Goal: Task Accomplishment & Management: Use online tool/utility

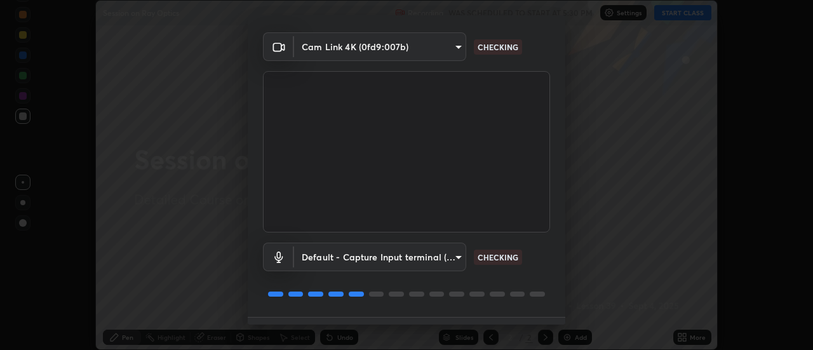
scroll to position [67, 0]
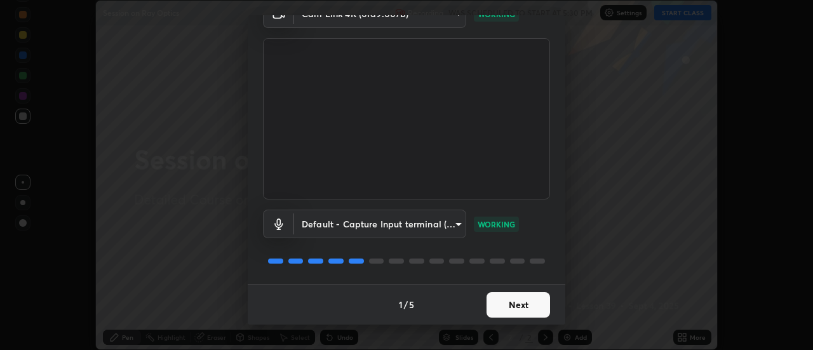
click at [513, 309] on button "Next" at bounding box center [519, 304] width 64 height 25
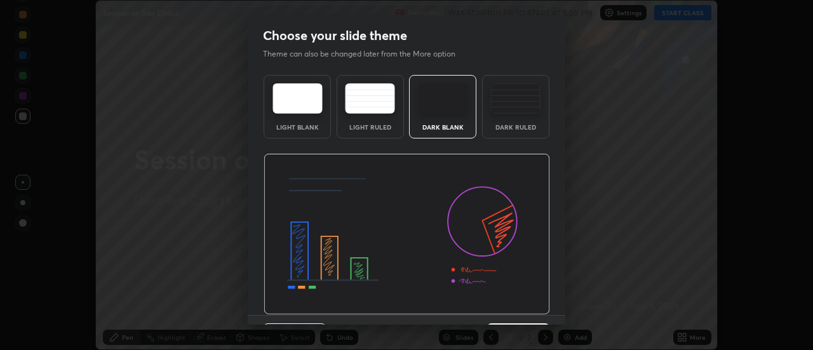
scroll to position [31, 0]
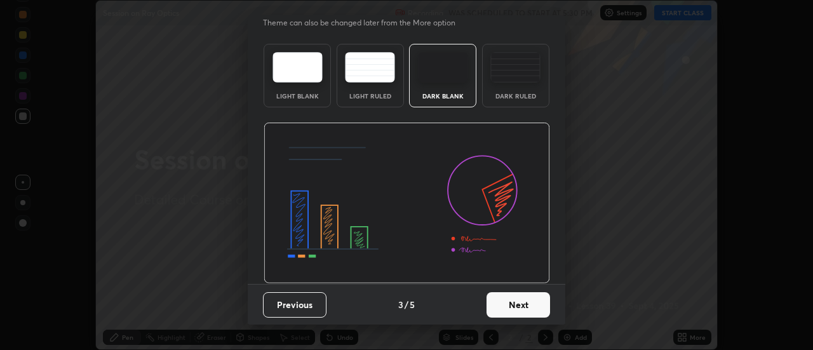
click at [519, 307] on button "Next" at bounding box center [519, 304] width 64 height 25
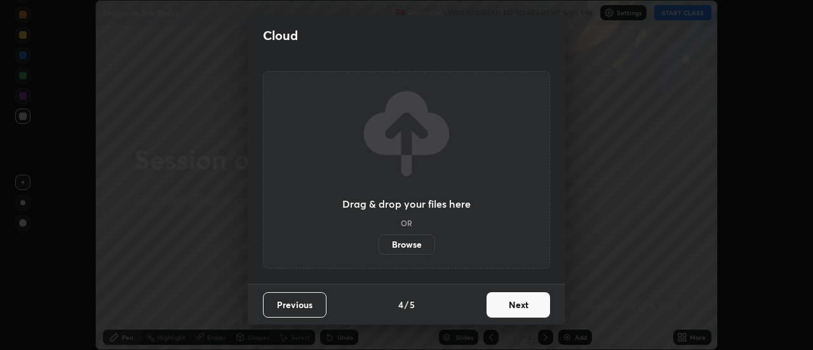
scroll to position [0, 0]
click at [520, 307] on button "Next" at bounding box center [519, 304] width 64 height 25
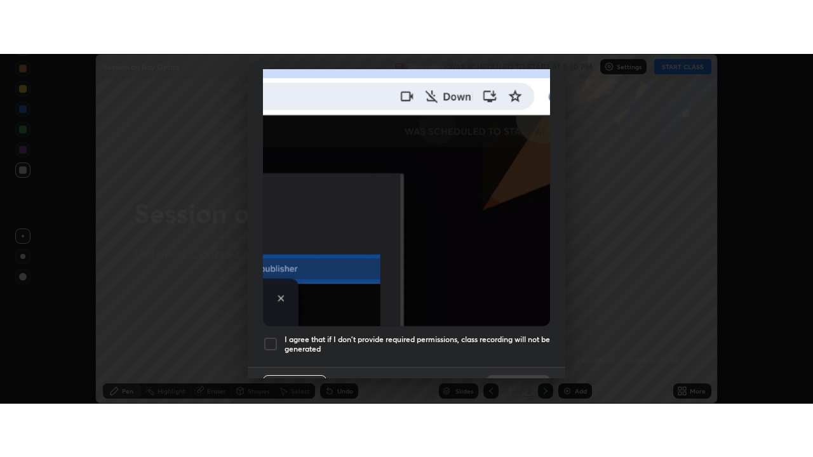
scroll to position [326, 0]
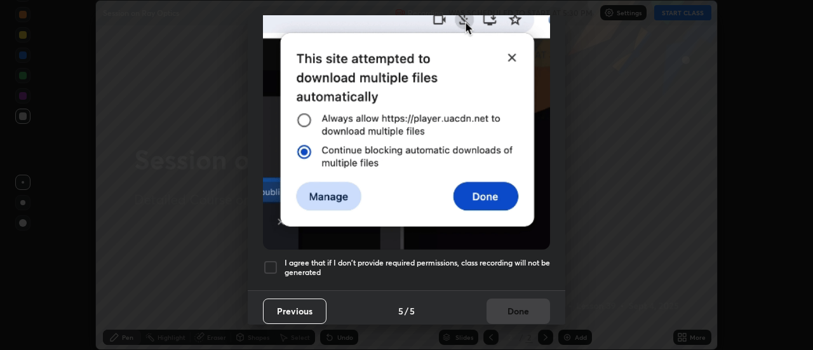
click at [271, 262] on div at bounding box center [270, 267] width 15 height 15
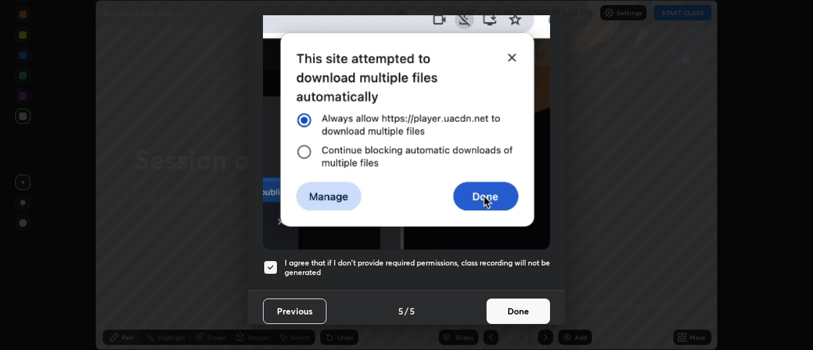
click at [522, 305] on button "Done" at bounding box center [519, 311] width 64 height 25
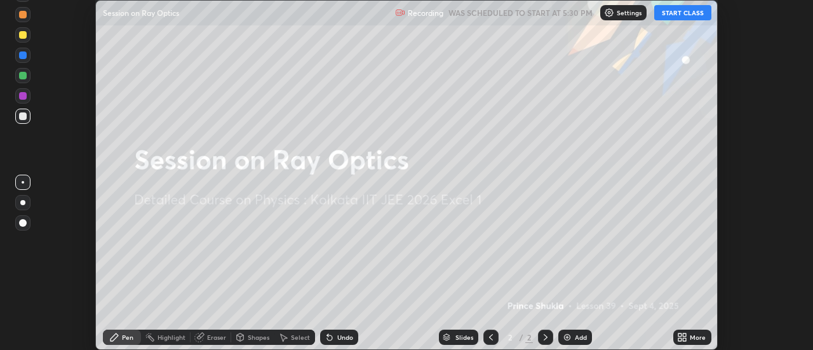
click at [680, 13] on button "START CLASS" at bounding box center [682, 12] width 57 height 15
click at [574, 339] on div "Add" at bounding box center [575, 337] width 34 height 15
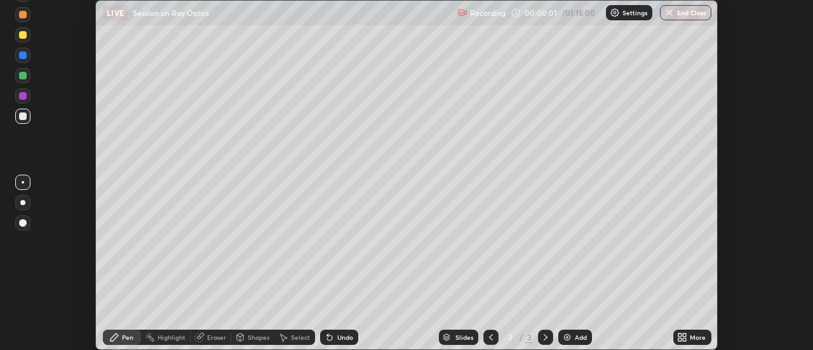
click at [694, 337] on div "More" at bounding box center [698, 337] width 16 height 6
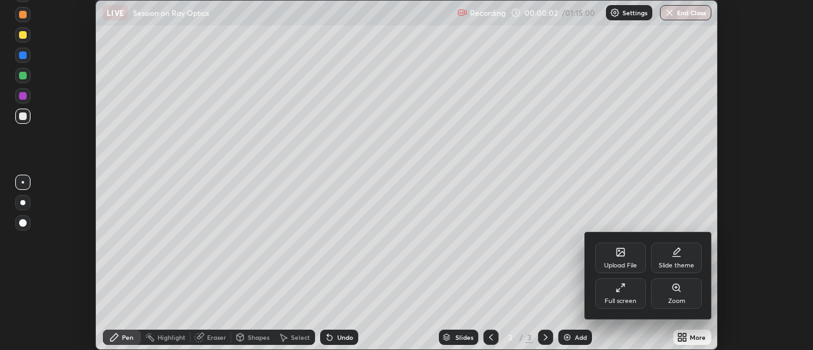
click at [629, 293] on div "Full screen" at bounding box center [620, 293] width 51 height 30
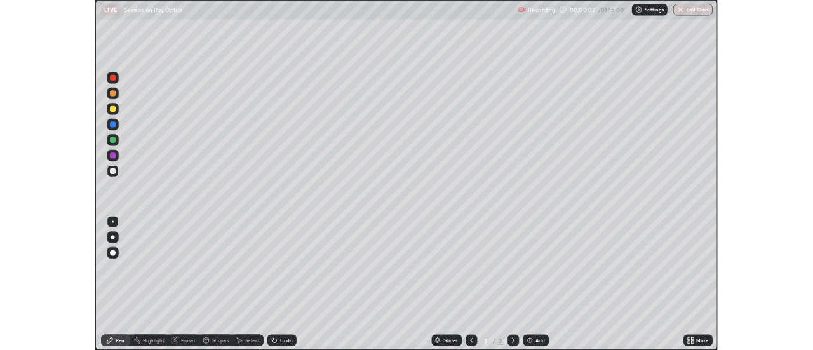
scroll to position [457, 813]
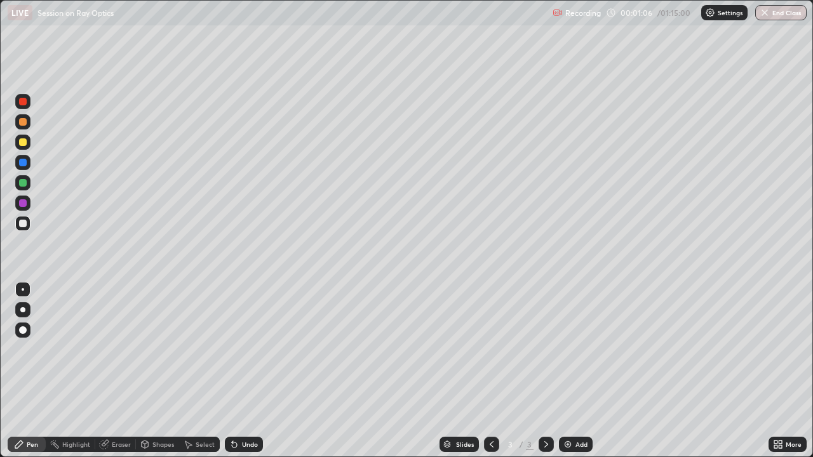
click at [24, 183] on div at bounding box center [23, 183] width 8 height 8
click at [31, 349] on div "Pen" at bounding box center [32, 444] width 11 height 6
click at [24, 142] on div at bounding box center [23, 142] width 8 height 8
click at [25, 121] on div at bounding box center [23, 122] width 8 height 8
click at [27, 349] on div "Pen" at bounding box center [27, 444] width 38 height 15
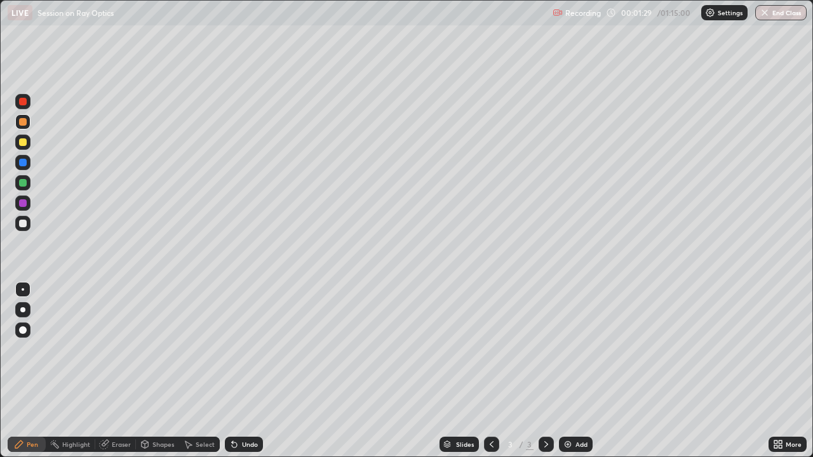
click at [24, 163] on div at bounding box center [23, 163] width 8 height 8
click at [26, 141] on div at bounding box center [23, 142] width 8 height 8
click at [245, 349] on div "Undo" at bounding box center [250, 444] width 16 height 6
click at [23, 200] on div at bounding box center [23, 203] width 8 height 8
click at [24, 185] on div at bounding box center [23, 183] width 8 height 8
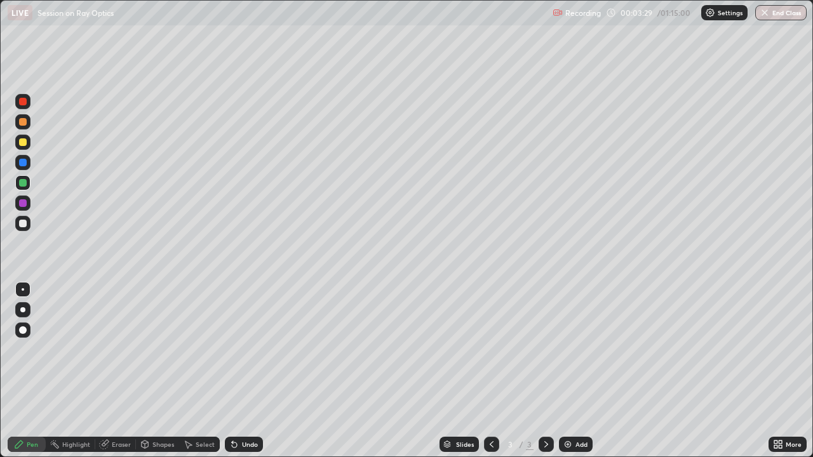
click at [26, 226] on div at bounding box center [23, 224] width 8 height 8
click at [24, 203] on div at bounding box center [23, 203] width 8 height 8
click at [25, 143] on div at bounding box center [23, 142] width 8 height 8
click at [26, 162] on div at bounding box center [23, 163] width 8 height 8
click at [25, 144] on div at bounding box center [23, 142] width 8 height 8
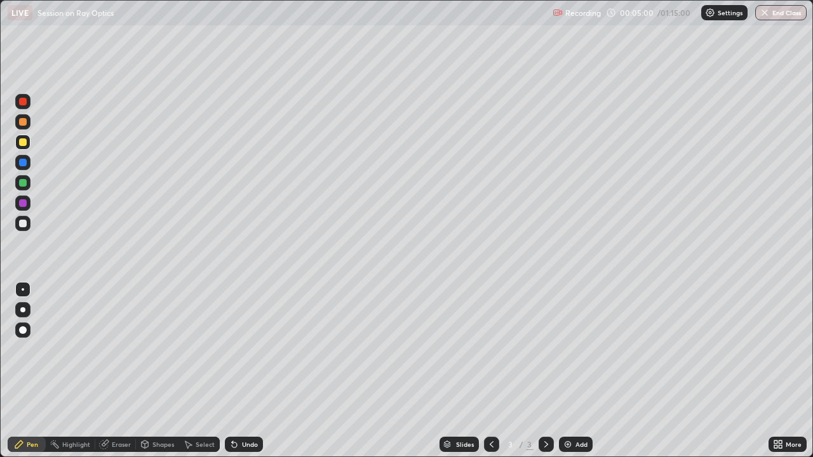
click at [118, 349] on div "Eraser" at bounding box center [121, 444] width 19 height 6
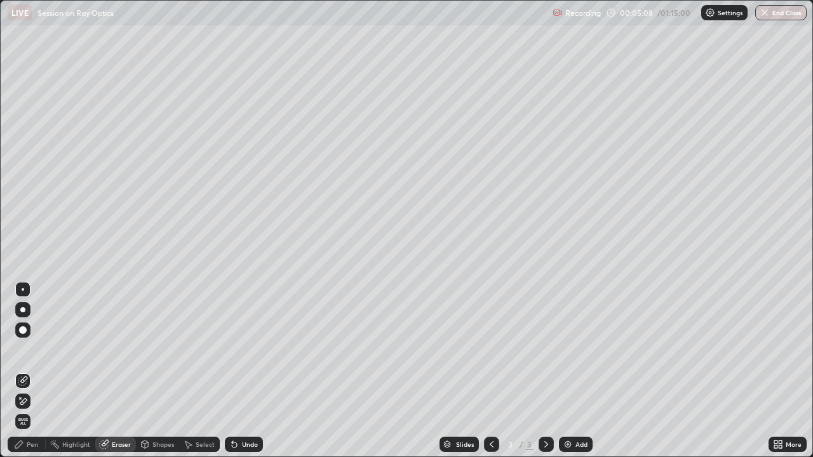
click at [31, 349] on div "Pen" at bounding box center [27, 444] width 38 height 15
click at [27, 349] on div "Pen" at bounding box center [32, 444] width 11 height 6
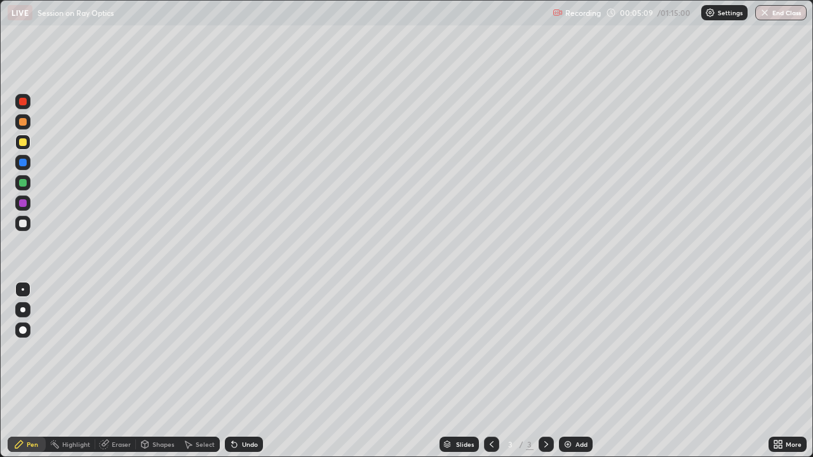
click at [24, 122] on div at bounding box center [23, 122] width 8 height 8
click at [23, 184] on div at bounding box center [23, 183] width 8 height 8
click at [23, 143] on div at bounding box center [23, 142] width 8 height 8
click at [29, 122] on div at bounding box center [22, 121] width 15 height 15
click at [23, 181] on div at bounding box center [23, 183] width 8 height 8
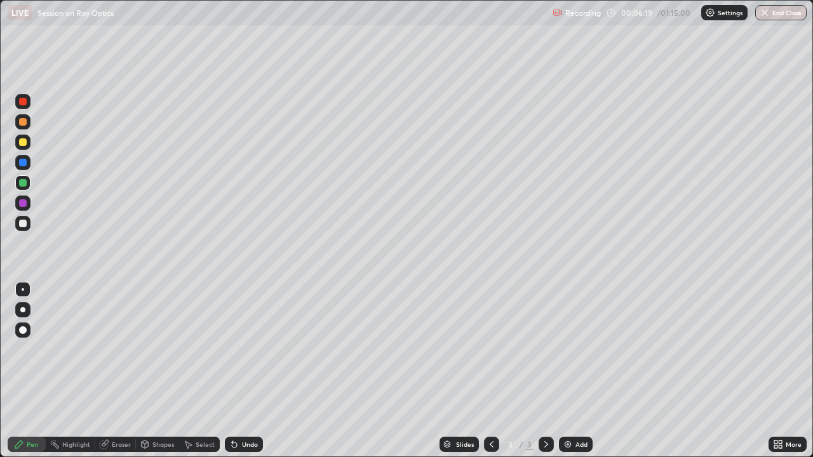
click at [26, 204] on div at bounding box center [23, 203] width 8 height 8
click at [26, 225] on div at bounding box center [23, 224] width 8 height 8
click at [25, 142] on div at bounding box center [23, 142] width 8 height 8
click at [29, 202] on div at bounding box center [22, 203] width 15 height 15
click at [24, 223] on div at bounding box center [23, 224] width 8 height 8
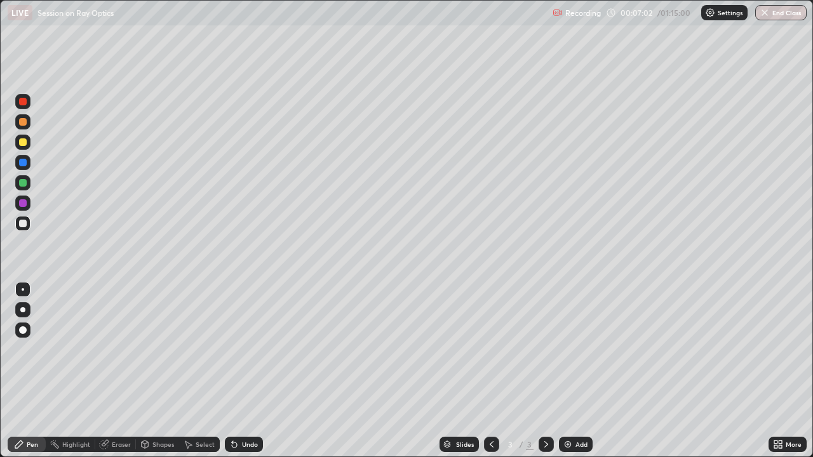
click at [21, 203] on div at bounding box center [23, 203] width 8 height 8
click at [248, 349] on div "Undo" at bounding box center [250, 444] width 16 height 6
click at [25, 225] on div at bounding box center [23, 224] width 8 height 8
click at [27, 142] on div at bounding box center [22, 142] width 15 height 15
click at [28, 222] on div at bounding box center [22, 223] width 15 height 15
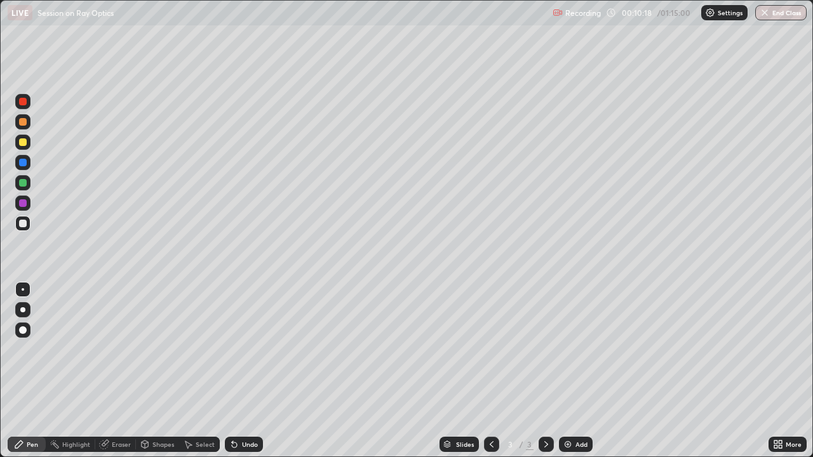
click at [575, 349] on div "Add" at bounding box center [581, 444] width 12 height 6
click at [22, 140] on div at bounding box center [23, 142] width 8 height 8
click at [24, 124] on div at bounding box center [23, 122] width 8 height 8
click at [23, 145] on div at bounding box center [23, 142] width 8 height 8
click at [24, 224] on div at bounding box center [23, 224] width 8 height 8
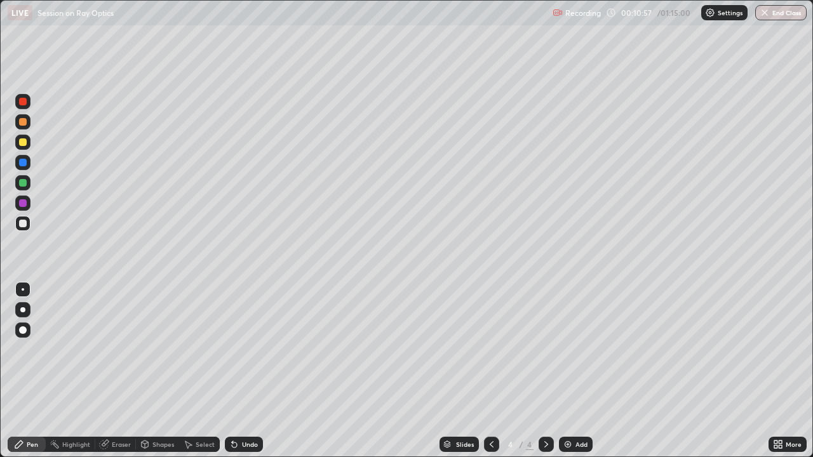
click at [125, 349] on div "Eraser" at bounding box center [121, 444] width 19 height 6
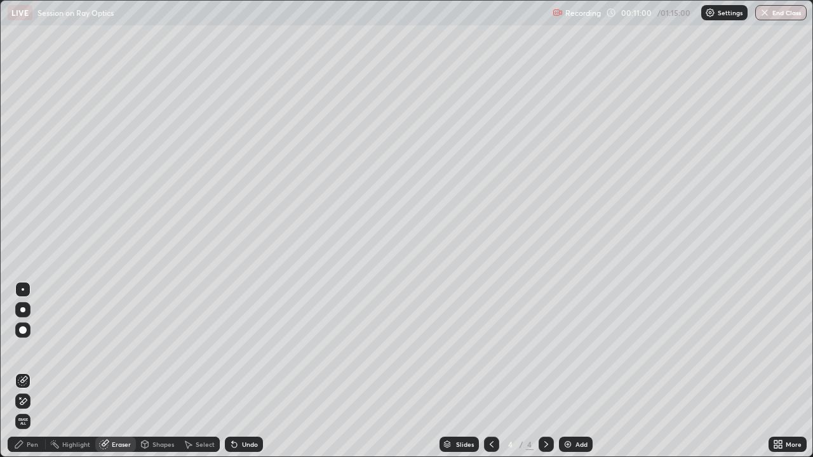
click at [29, 349] on div "Pen" at bounding box center [32, 444] width 11 height 6
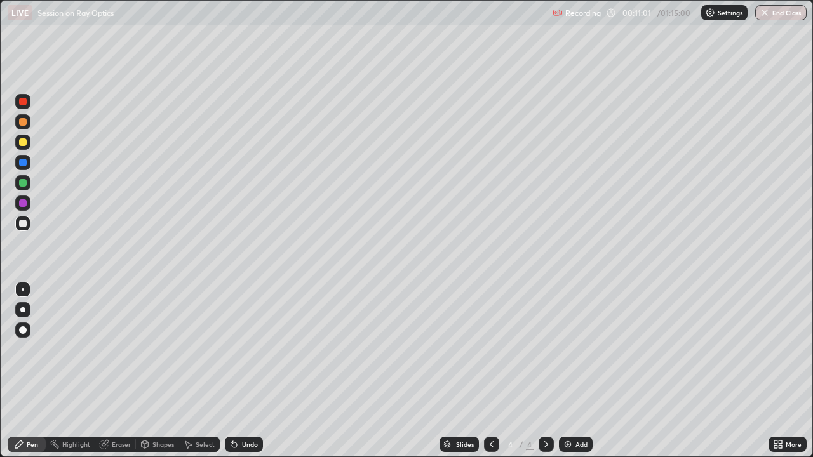
click at [24, 224] on div at bounding box center [23, 224] width 8 height 8
click at [24, 183] on div at bounding box center [23, 183] width 8 height 8
click at [29, 126] on div at bounding box center [22, 121] width 15 height 15
click at [27, 140] on div at bounding box center [22, 142] width 15 height 15
click at [19, 183] on div at bounding box center [23, 183] width 8 height 8
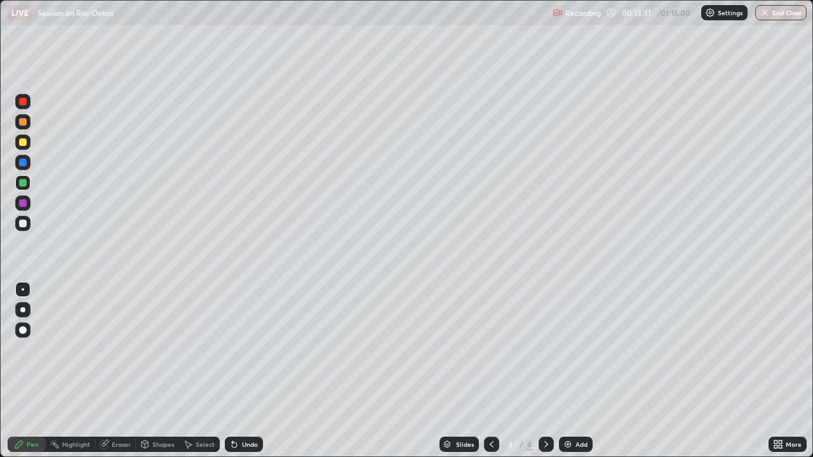
click at [24, 224] on div at bounding box center [23, 224] width 8 height 8
click at [27, 203] on div at bounding box center [22, 203] width 15 height 15
click at [25, 183] on div at bounding box center [23, 183] width 8 height 8
click at [25, 145] on div at bounding box center [23, 142] width 8 height 8
click at [22, 229] on div at bounding box center [22, 223] width 15 height 15
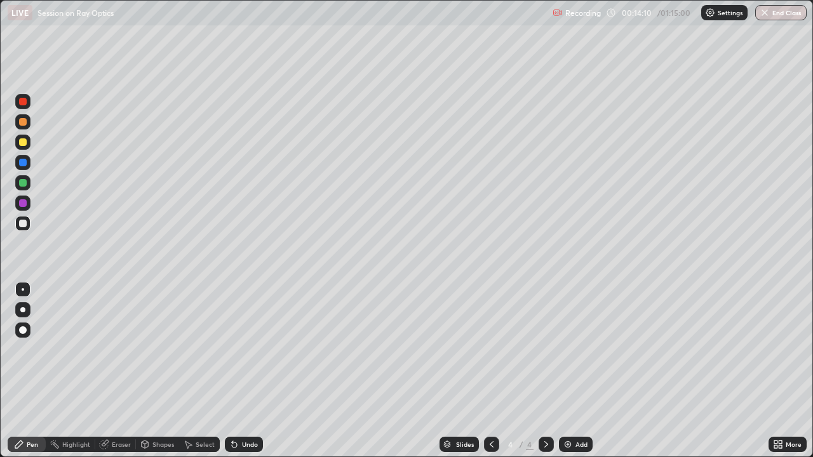
click at [25, 183] on div at bounding box center [23, 183] width 8 height 8
click at [114, 349] on div "Eraser" at bounding box center [121, 444] width 19 height 6
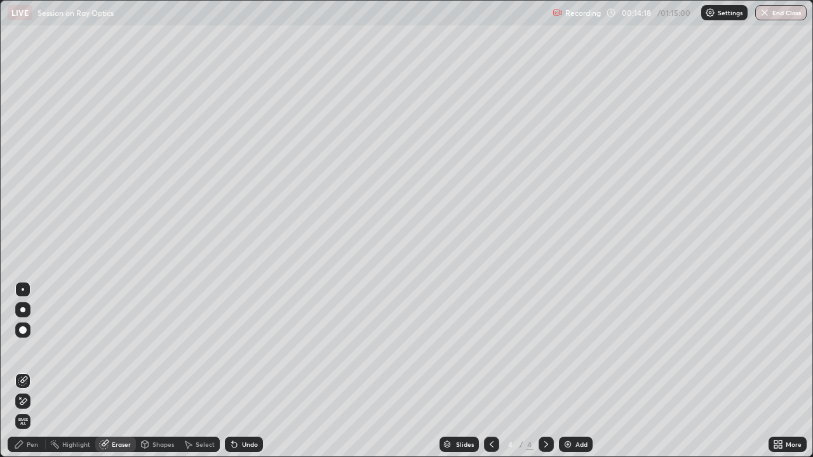
click at [33, 349] on div "Pen" at bounding box center [32, 444] width 11 height 6
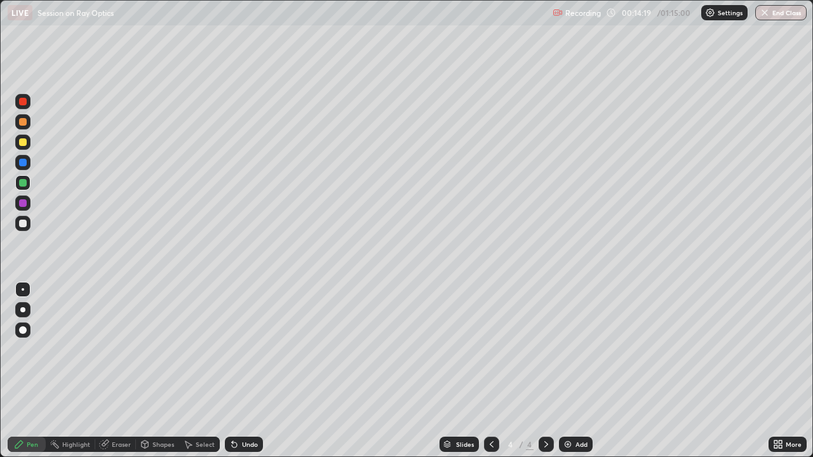
click at [25, 142] on div at bounding box center [23, 142] width 8 height 8
click at [244, 349] on div "Undo" at bounding box center [250, 444] width 16 height 6
click at [26, 222] on div at bounding box center [23, 224] width 8 height 8
click at [26, 223] on div at bounding box center [23, 224] width 8 height 8
click at [28, 157] on div at bounding box center [22, 162] width 15 height 15
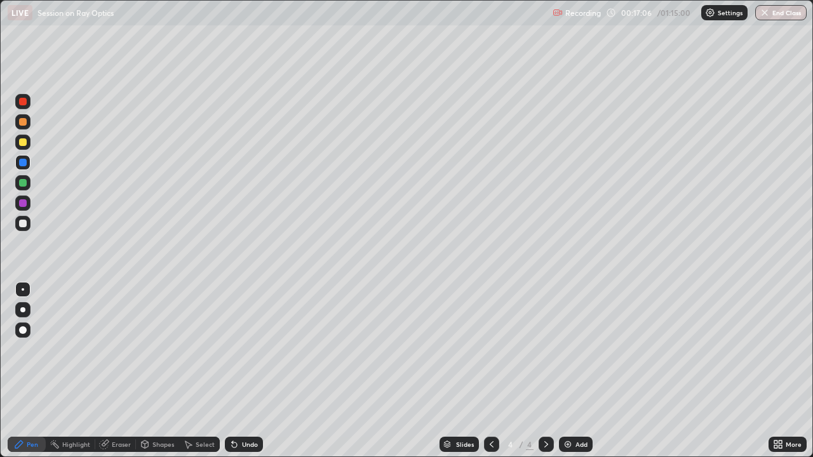
click at [23, 222] on div at bounding box center [23, 224] width 8 height 8
click at [22, 142] on div at bounding box center [23, 142] width 8 height 8
click at [25, 201] on div at bounding box center [23, 203] width 8 height 8
click at [27, 224] on div at bounding box center [22, 223] width 15 height 15
click at [20, 145] on div at bounding box center [23, 142] width 8 height 8
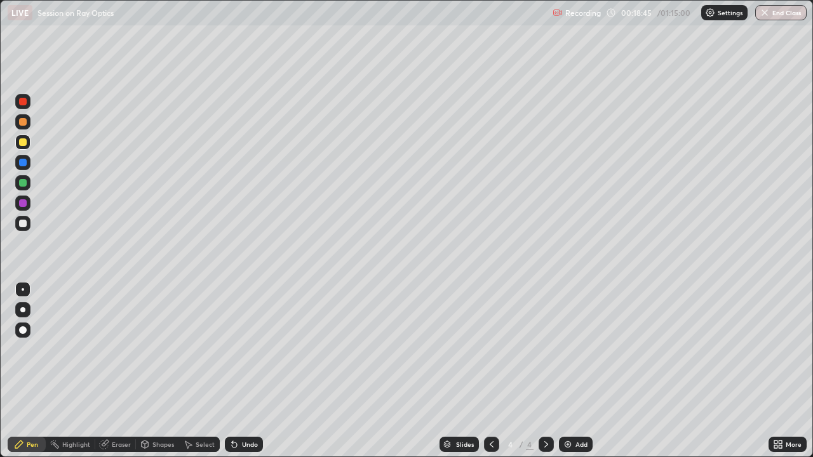
click at [579, 349] on div "Add" at bounding box center [581, 444] width 12 height 6
click at [30, 128] on div at bounding box center [22, 122] width 15 height 20
click at [24, 203] on div at bounding box center [23, 203] width 8 height 8
click at [239, 349] on div "Undo" at bounding box center [244, 444] width 38 height 15
click at [25, 222] on div at bounding box center [23, 224] width 8 height 8
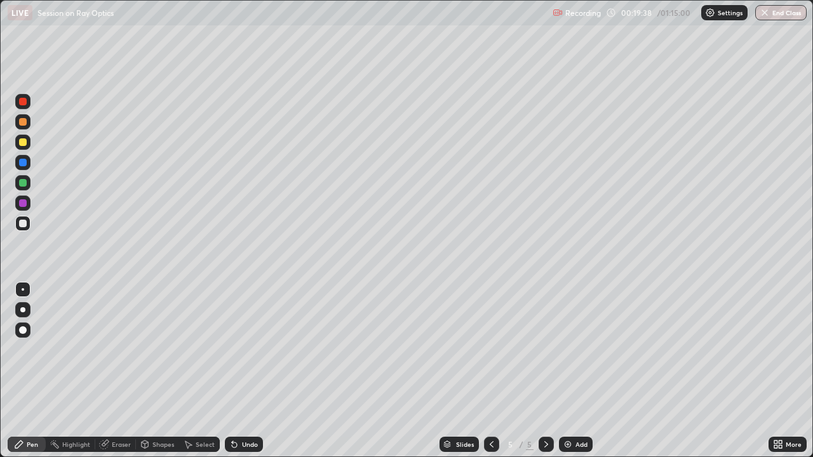
click at [24, 147] on div at bounding box center [22, 142] width 15 height 15
click at [26, 120] on div at bounding box center [23, 122] width 8 height 8
click at [23, 144] on div at bounding box center [23, 142] width 8 height 8
click at [25, 181] on div at bounding box center [23, 183] width 8 height 8
click at [243, 349] on div "Undo" at bounding box center [250, 444] width 16 height 6
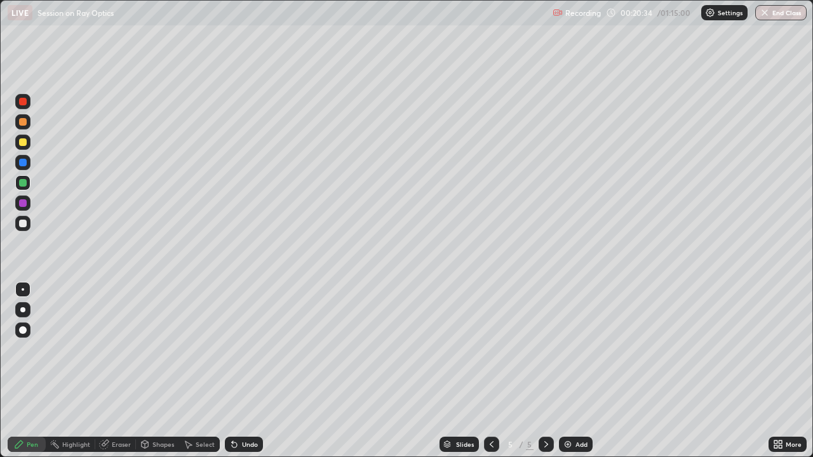
click at [24, 142] on div at bounding box center [23, 142] width 8 height 8
click at [23, 182] on div at bounding box center [23, 183] width 8 height 8
click at [23, 206] on div at bounding box center [23, 203] width 8 height 8
click at [24, 142] on div at bounding box center [23, 142] width 8 height 8
click at [25, 224] on div at bounding box center [23, 224] width 8 height 8
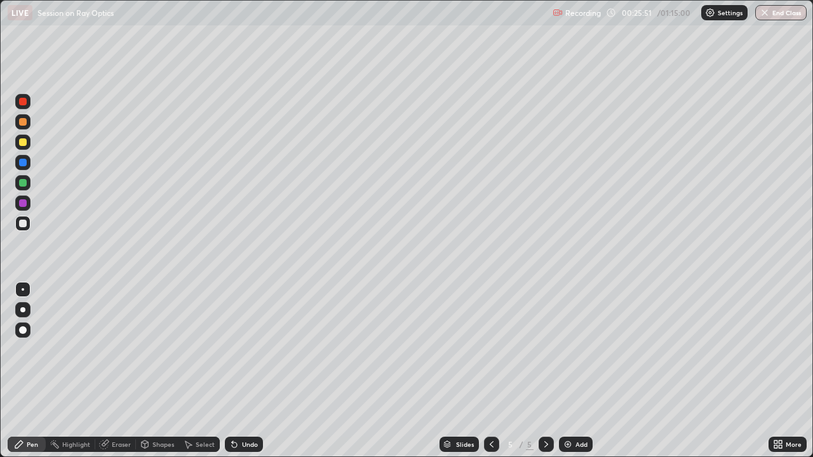
click at [24, 143] on div at bounding box center [23, 142] width 8 height 8
click at [128, 349] on div "Eraser" at bounding box center [121, 444] width 19 height 6
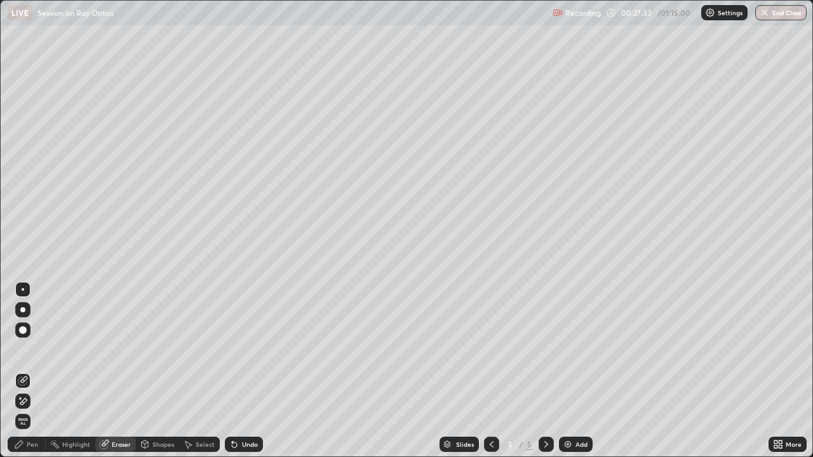
click at [32, 349] on div "Pen" at bounding box center [32, 444] width 11 height 6
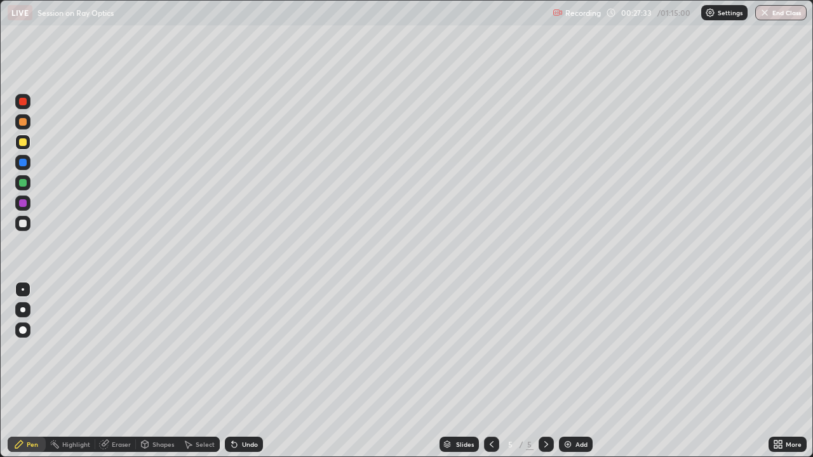
click at [32, 349] on div "Pen" at bounding box center [32, 444] width 11 height 6
click at [36, 349] on div "Pen" at bounding box center [32, 444] width 11 height 6
click at [570, 349] on img at bounding box center [568, 445] width 10 height 10
click at [30, 123] on div at bounding box center [22, 121] width 15 height 15
click at [22, 144] on div at bounding box center [23, 142] width 8 height 8
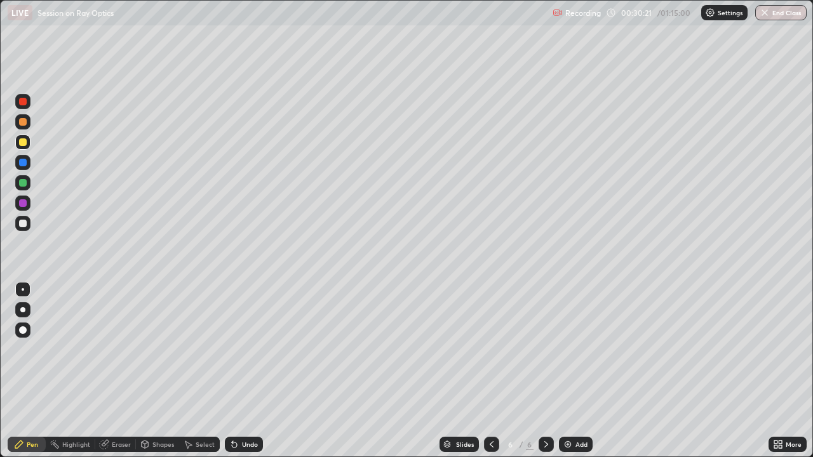
click at [25, 123] on div at bounding box center [23, 122] width 8 height 8
click at [232, 349] on icon at bounding box center [234, 445] width 5 height 5
click at [22, 222] on div at bounding box center [23, 224] width 8 height 8
click at [22, 145] on div at bounding box center [23, 142] width 8 height 8
click at [22, 225] on div at bounding box center [23, 224] width 8 height 8
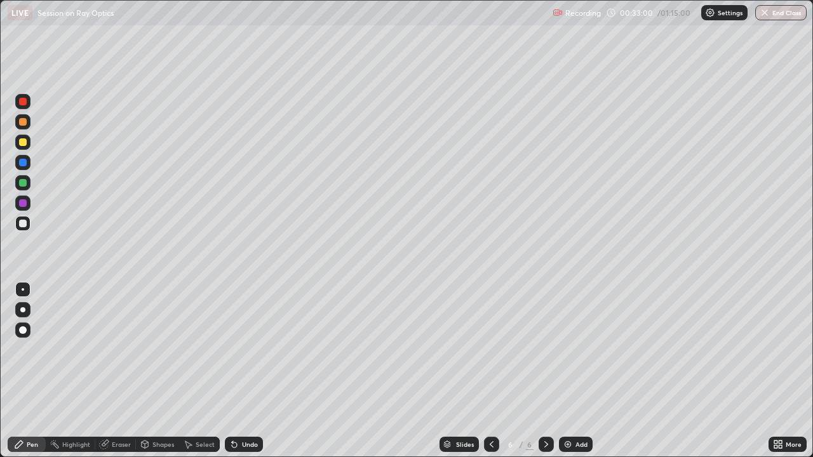
click at [27, 123] on div at bounding box center [22, 121] width 15 height 15
click at [246, 349] on div "Undo" at bounding box center [250, 444] width 16 height 6
click at [24, 225] on div at bounding box center [23, 224] width 8 height 8
click at [25, 182] on div at bounding box center [23, 183] width 8 height 8
click at [246, 349] on div "Undo" at bounding box center [250, 444] width 16 height 6
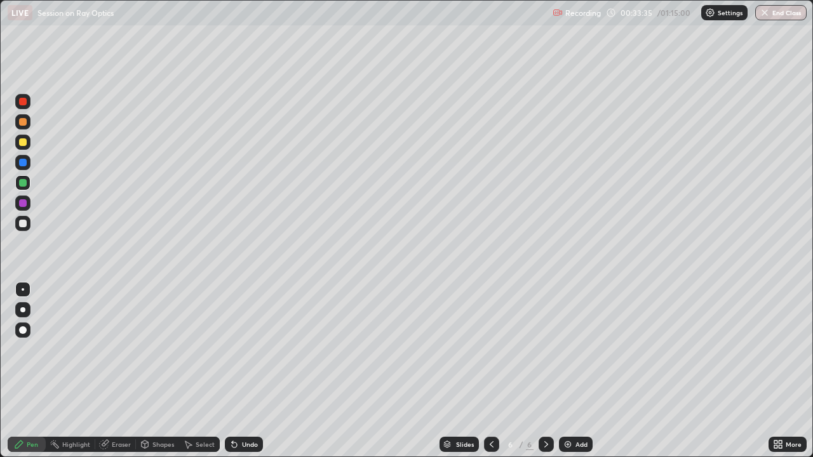
click at [248, 349] on div "Undo" at bounding box center [250, 444] width 16 height 6
click at [242, 349] on div "Undo" at bounding box center [250, 444] width 16 height 6
click at [29, 139] on div at bounding box center [22, 142] width 15 height 15
click at [20, 224] on div at bounding box center [23, 224] width 8 height 8
click at [24, 163] on div at bounding box center [23, 163] width 8 height 8
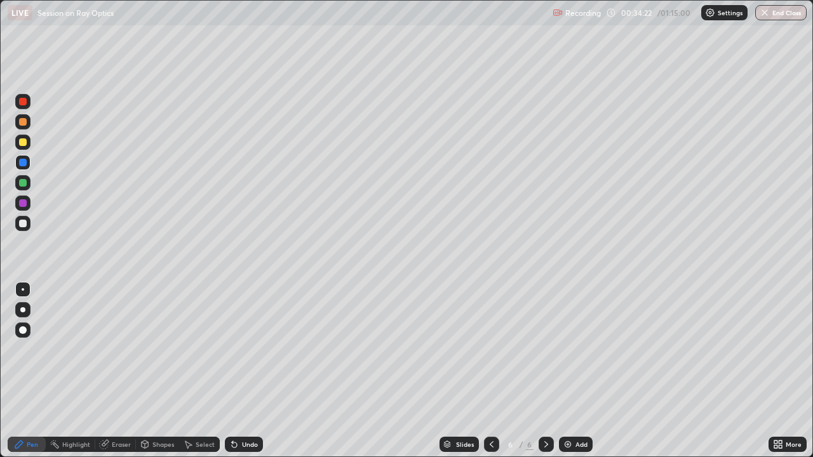
click at [25, 205] on div at bounding box center [23, 203] width 8 height 8
click at [24, 164] on div at bounding box center [23, 163] width 8 height 8
click at [26, 142] on div at bounding box center [23, 142] width 8 height 8
click at [24, 224] on div at bounding box center [23, 224] width 8 height 8
click at [27, 123] on div at bounding box center [22, 121] width 15 height 15
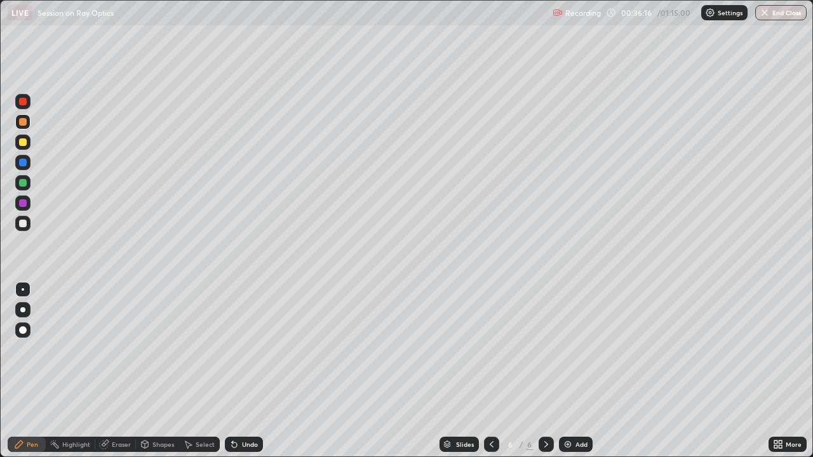
click at [566, 349] on div "Add" at bounding box center [576, 444] width 34 height 15
click at [490, 349] on icon at bounding box center [492, 445] width 10 height 10
click at [29, 219] on div at bounding box center [22, 223] width 15 height 15
click at [251, 349] on div "Undo" at bounding box center [250, 444] width 16 height 6
click at [254, 349] on div "Undo" at bounding box center [250, 444] width 16 height 6
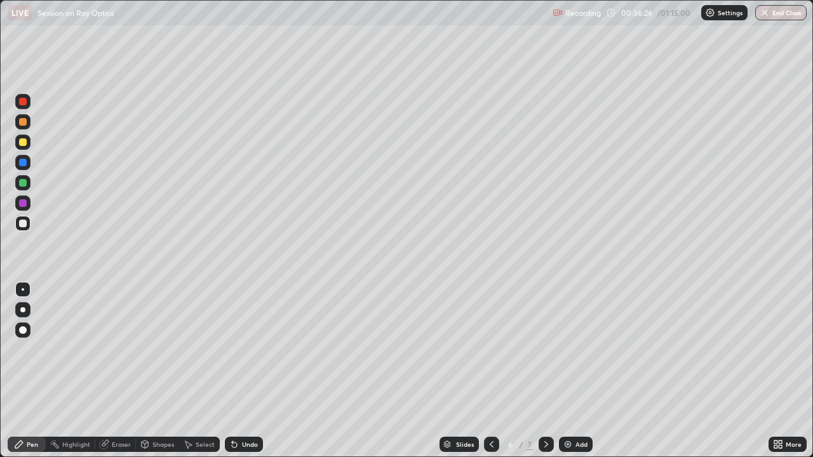
click at [255, 349] on div "Undo" at bounding box center [250, 444] width 16 height 6
click at [254, 349] on div "Undo" at bounding box center [250, 444] width 16 height 6
click at [253, 349] on div "Undo" at bounding box center [250, 444] width 16 height 6
click at [252, 349] on div "Undo" at bounding box center [250, 444] width 16 height 6
click at [250, 349] on div "Undo" at bounding box center [250, 444] width 16 height 6
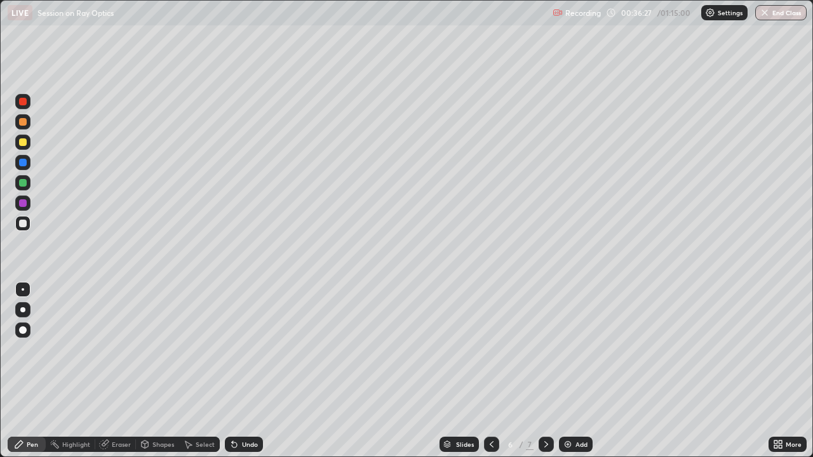
click at [250, 349] on div "Undo" at bounding box center [250, 444] width 16 height 6
click at [248, 349] on div "Undo" at bounding box center [250, 444] width 16 height 6
click at [244, 349] on div "Undo" at bounding box center [250, 444] width 16 height 6
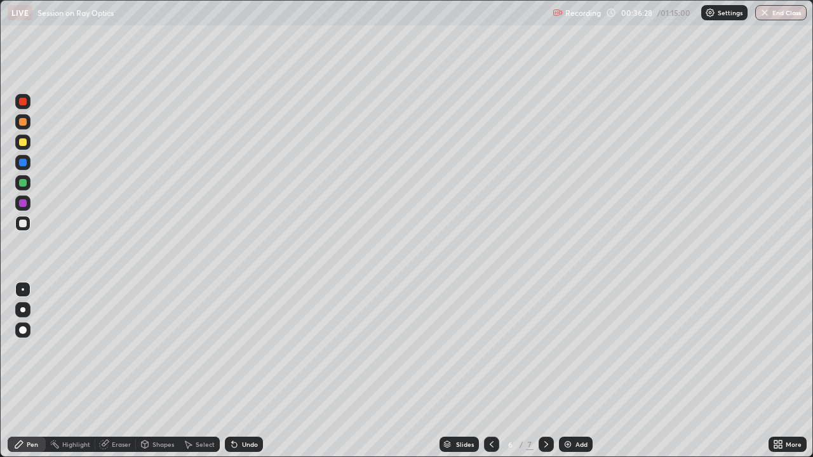
click at [244, 349] on div "Undo" at bounding box center [250, 444] width 16 height 6
click at [243, 349] on div "Undo" at bounding box center [250, 444] width 16 height 6
click at [242, 349] on div "Undo" at bounding box center [250, 444] width 16 height 6
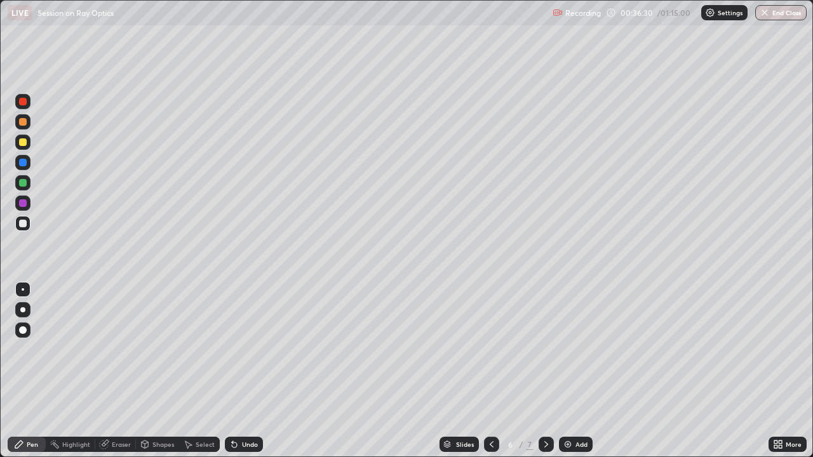
click at [238, 349] on div "Undo" at bounding box center [244, 444] width 38 height 15
click at [232, 349] on icon at bounding box center [234, 445] width 5 height 5
click at [575, 349] on div "Add" at bounding box center [581, 444] width 12 height 6
click at [29, 349] on div "Pen" at bounding box center [27, 444] width 38 height 15
click at [25, 124] on div at bounding box center [23, 122] width 8 height 8
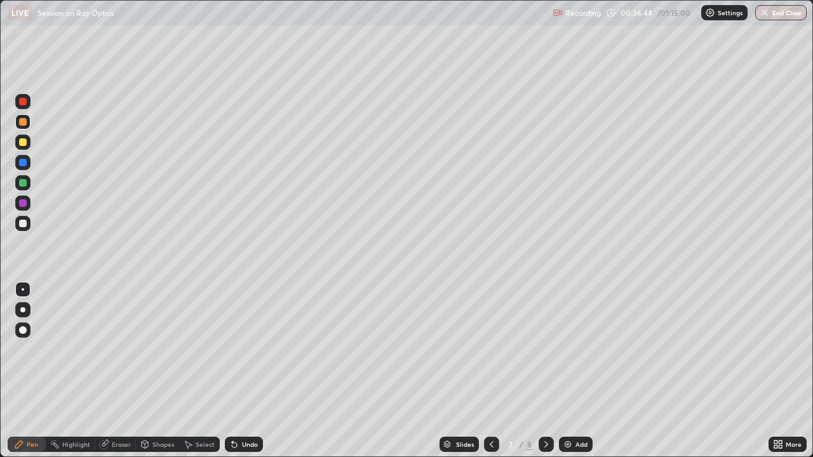
click at [25, 205] on div at bounding box center [23, 203] width 8 height 8
click at [24, 224] on div at bounding box center [23, 224] width 8 height 8
click at [24, 144] on div at bounding box center [23, 142] width 8 height 8
click at [24, 102] on div at bounding box center [23, 102] width 8 height 8
click at [23, 123] on div at bounding box center [23, 122] width 8 height 8
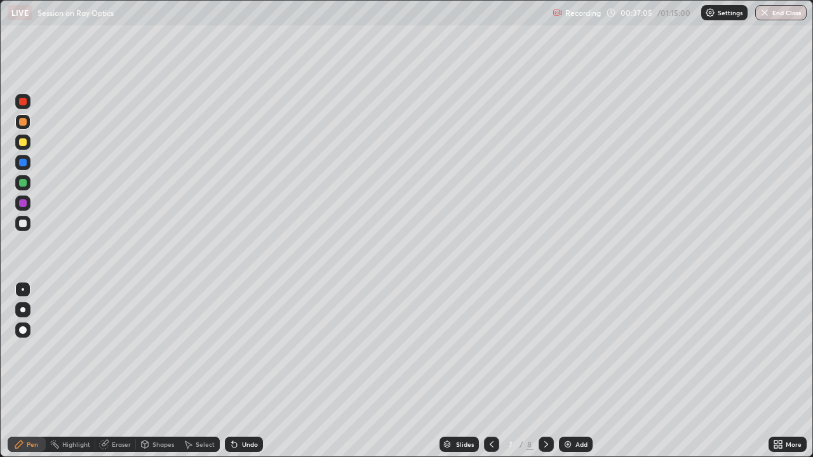
click at [24, 143] on div at bounding box center [23, 142] width 8 height 8
click at [24, 222] on div at bounding box center [23, 224] width 8 height 8
click at [26, 144] on div at bounding box center [23, 142] width 8 height 8
click at [25, 184] on div at bounding box center [23, 183] width 8 height 8
click at [232, 349] on icon at bounding box center [234, 445] width 5 height 5
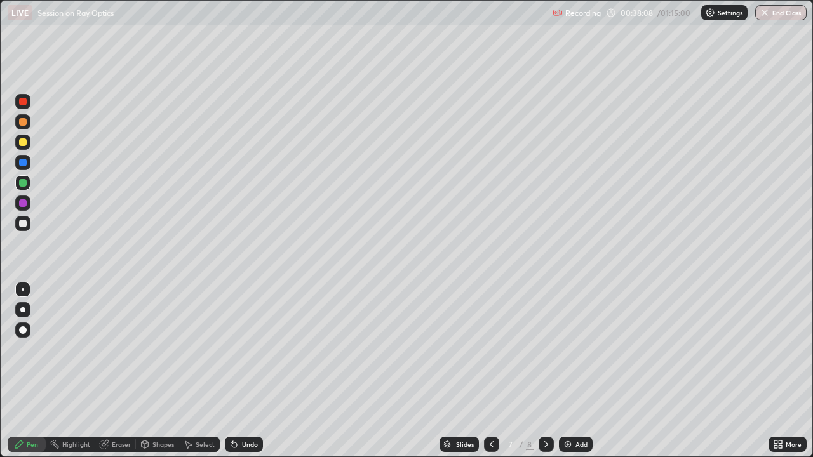
click at [232, 349] on icon at bounding box center [234, 445] width 5 height 5
click at [490, 349] on icon at bounding box center [492, 445] width 10 height 10
click at [548, 349] on div at bounding box center [546, 444] width 15 height 15
click at [25, 121] on div at bounding box center [23, 122] width 8 height 8
click at [25, 224] on div at bounding box center [23, 224] width 8 height 8
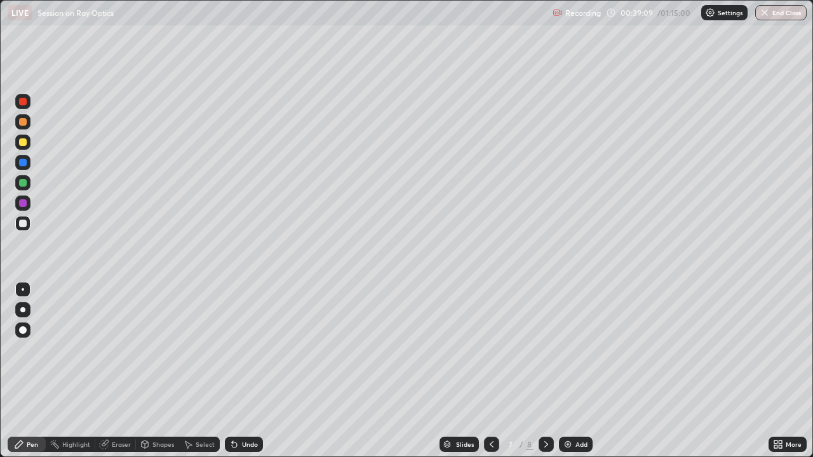
click at [24, 122] on div at bounding box center [23, 122] width 8 height 8
click at [23, 143] on div at bounding box center [23, 142] width 8 height 8
click at [259, 349] on div "Undo" at bounding box center [244, 444] width 38 height 15
click at [121, 349] on div "Eraser" at bounding box center [121, 444] width 19 height 6
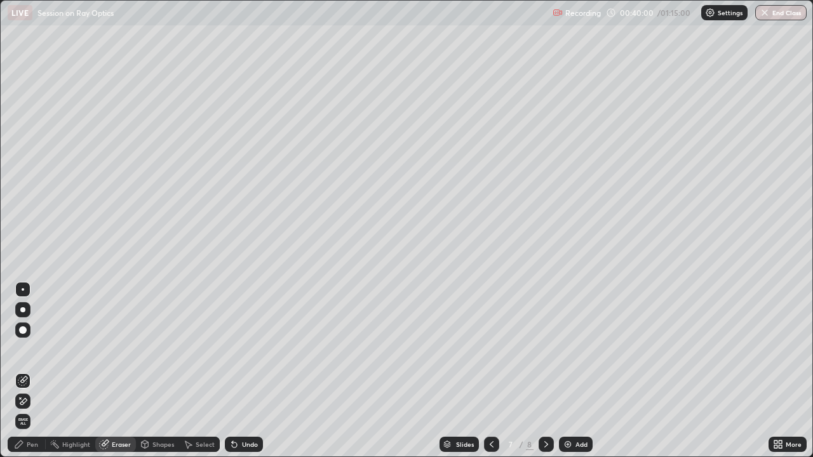
click at [27, 349] on div "Pen" at bounding box center [32, 444] width 11 height 6
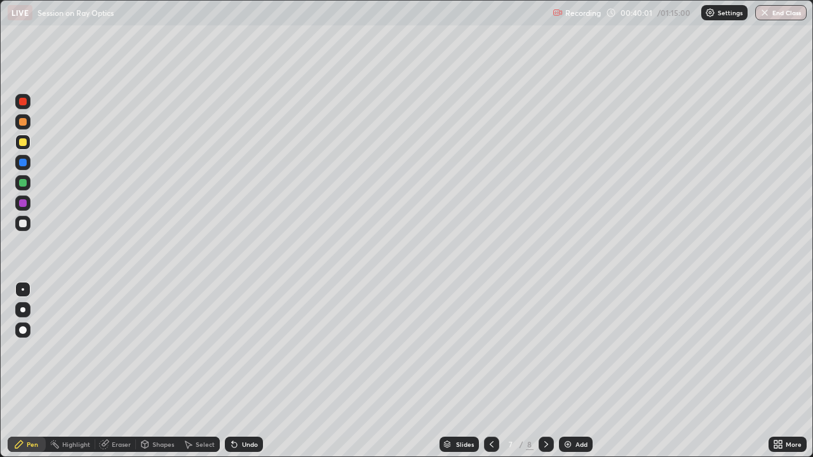
click at [25, 224] on div at bounding box center [23, 224] width 8 height 8
click at [24, 142] on div at bounding box center [23, 142] width 8 height 8
click at [25, 205] on div at bounding box center [23, 203] width 8 height 8
click at [243, 349] on div "Undo" at bounding box center [250, 444] width 16 height 6
click at [204, 349] on div "Select" at bounding box center [205, 444] width 19 height 6
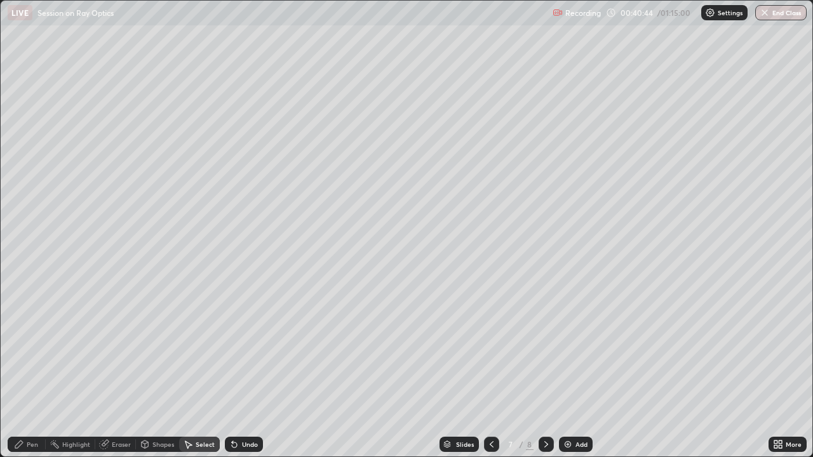
click at [148, 349] on icon at bounding box center [145, 445] width 10 height 10
click at [120, 349] on div "Eraser" at bounding box center [121, 444] width 19 height 6
click at [34, 349] on div "Pen" at bounding box center [32, 444] width 11 height 6
click at [29, 349] on div "Pen" at bounding box center [32, 444] width 11 height 6
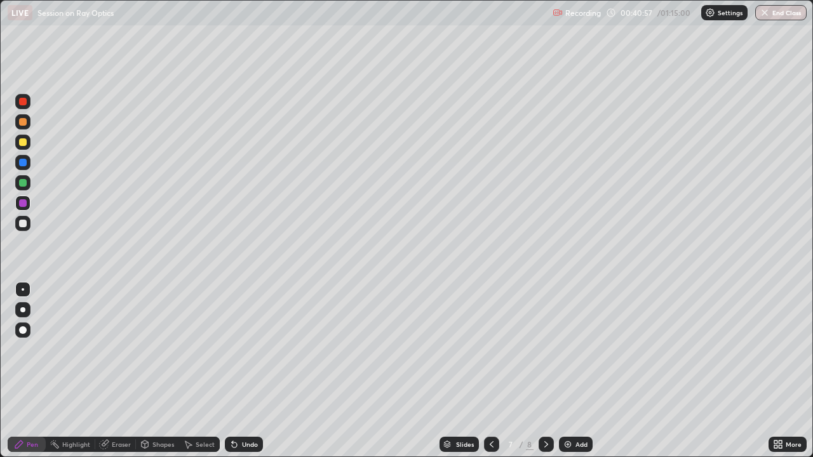
click at [26, 123] on div at bounding box center [23, 122] width 8 height 8
click at [251, 349] on div "Undo" at bounding box center [250, 444] width 16 height 6
click at [29, 349] on div "Pen" at bounding box center [32, 444] width 11 height 6
click at [28, 224] on div at bounding box center [22, 223] width 15 height 15
click at [24, 184] on div at bounding box center [23, 183] width 8 height 8
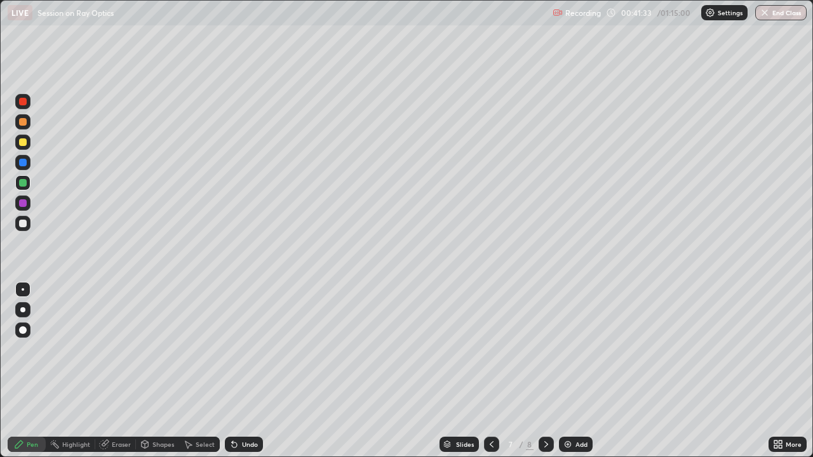
click at [25, 142] on div at bounding box center [23, 142] width 8 height 8
click at [27, 208] on div at bounding box center [22, 203] width 15 height 15
click at [27, 226] on div at bounding box center [22, 223] width 15 height 15
click at [26, 121] on div at bounding box center [23, 122] width 8 height 8
click at [576, 349] on div "Add" at bounding box center [576, 444] width 34 height 15
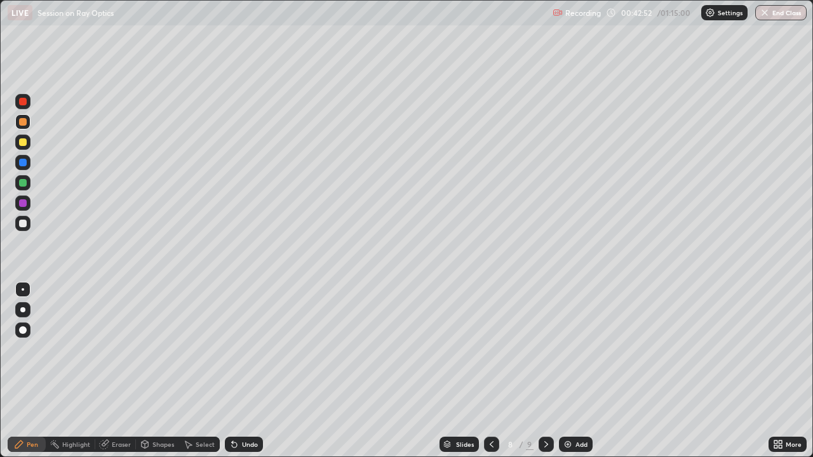
click at [245, 349] on div "Undo" at bounding box center [250, 444] width 16 height 6
click at [239, 349] on div "Undo" at bounding box center [244, 444] width 38 height 15
click at [22, 225] on div at bounding box center [23, 224] width 8 height 8
click at [25, 124] on div at bounding box center [23, 122] width 8 height 8
click at [23, 144] on div at bounding box center [23, 142] width 8 height 8
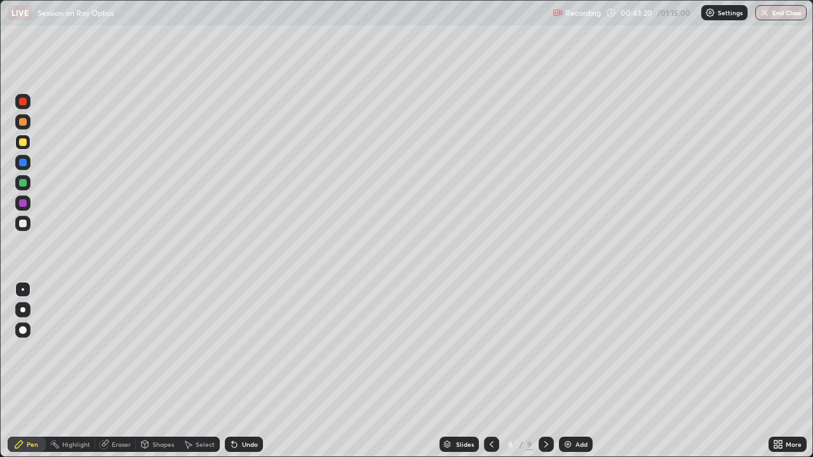
click at [244, 349] on div "Undo" at bounding box center [250, 444] width 16 height 6
click at [238, 349] on div "Undo" at bounding box center [244, 444] width 38 height 15
click at [242, 349] on div "Undo" at bounding box center [250, 444] width 16 height 6
click at [120, 349] on div "Eraser" at bounding box center [121, 444] width 19 height 6
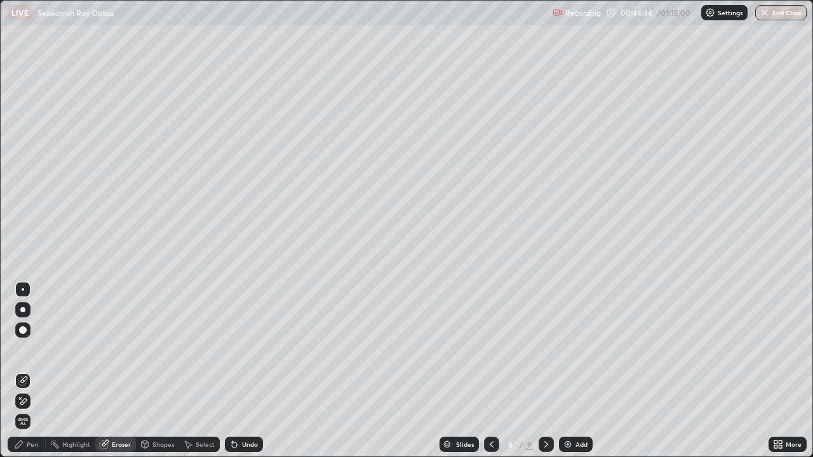
click at [32, 349] on div "Pen" at bounding box center [32, 444] width 11 height 6
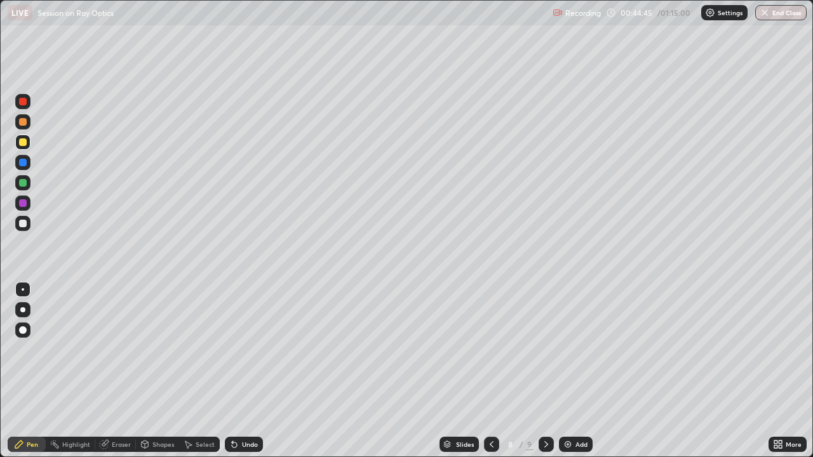
click at [30, 129] on div at bounding box center [22, 122] width 15 height 20
click at [245, 349] on div "Undo" at bounding box center [250, 444] width 16 height 6
click at [252, 349] on div "Undo" at bounding box center [250, 444] width 16 height 6
click at [25, 144] on div at bounding box center [23, 142] width 8 height 8
click at [23, 163] on div at bounding box center [23, 163] width 8 height 8
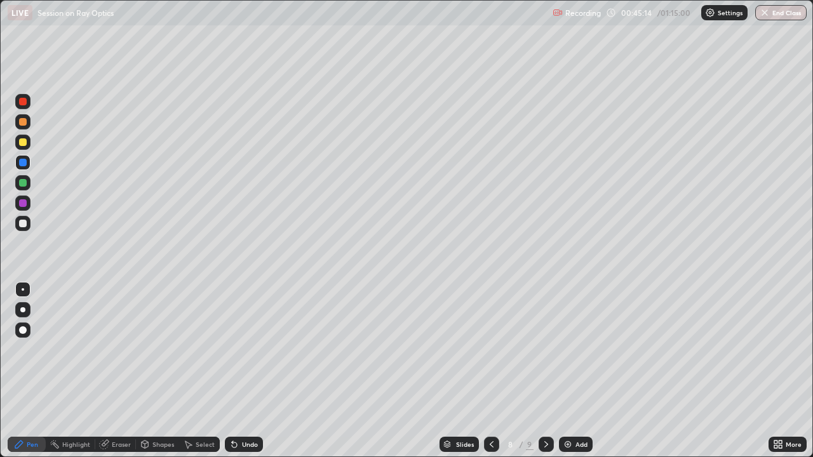
click at [23, 142] on div at bounding box center [23, 142] width 8 height 8
click at [257, 349] on div "Undo" at bounding box center [244, 444] width 38 height 15
click at [253, 349] on div "Undo" at bounding box center [250, 444] width 16 height 6
click at [21, 161] on div at bounding box center [23, 163] width 8 height 8
click at [29, 180] on div at bounding box center [22, 182] width 15 height 15
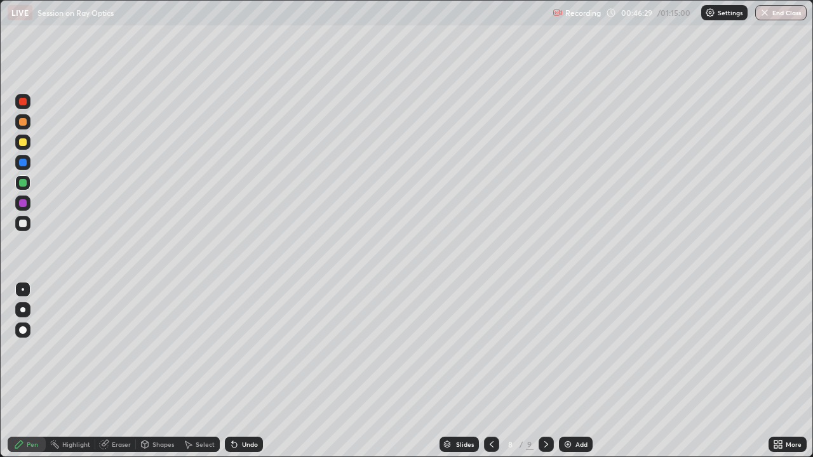
click at [26, 144] on div at bounding box center [23, 142] width 8 height 8
click at [495, 349] on icon at bounding box center [492, 445] width 10 height 10
click at [547, 349] on icon at bounding box center [546, 445] width 10 height 10
click at [572, 349] on div "Add" at bounding box center [576, 444] width 34 height 15
click at [24, 122] on div at bounding box center [23, 122] width 8 height 8
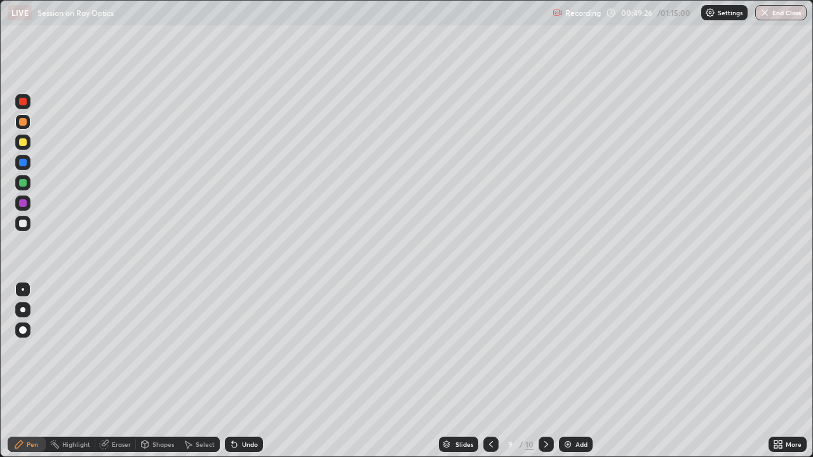
click at [27, 183] on div at bounding box center [22, 182] width 15 height 15
click at [232, 349] on icon at bounding box center [234, 445] width 5 height 5
click at [22, 163] on div at bounding box center [23, 163] width 8 height 8
click at [24, 143] on div at bounding box center [23, 142] width 8 height 8
click at [24, 183] on div at bounding box center [23, 183] width 8 height 8
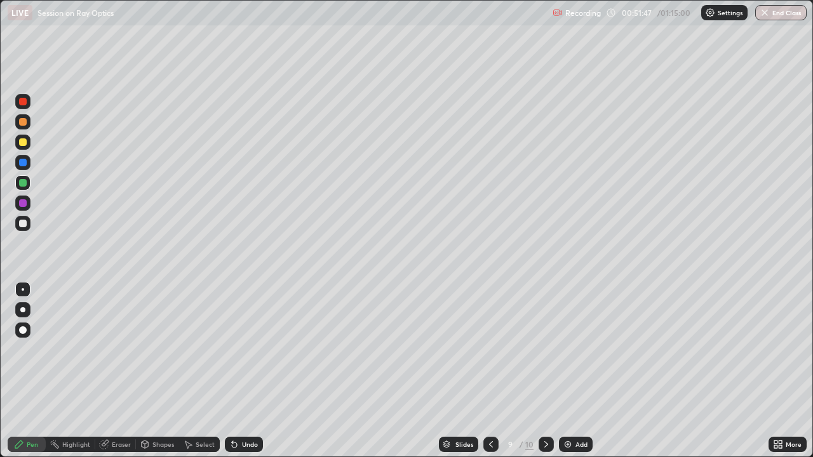
click at [24, 224] on div at bounding box center [23, 224] width 8 height 8
click at [25, 142] on div at bounding box center [23, 142] width 8 height 8
click at [26, 163] on div at bounding box center [23, 163] width 8 height 8
click at [255, 349] on div "Undo" at bounding box center [250, 444] width 16 height 6
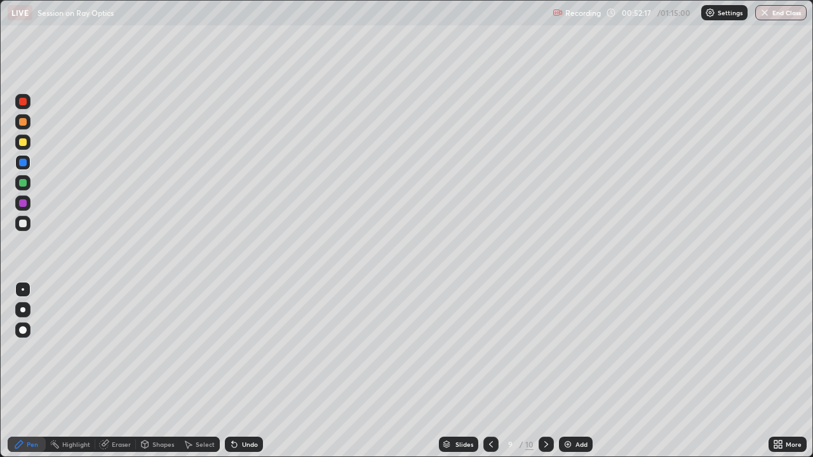
click at [252, 349] on div "Undo" at bounding box center [244, 444] width 38 height 15
click at [24, 141] on div at bounding box center [23, 142] width 8 height 8
click at [253, 349] on div "Undo" at bounding box center [250, 444] width 16 height 6
click at [24, 229] on div at bounding box center [22, 223] width 15 height 15
click at [23, 163] on div at bounding box center [23, 163] width 8 height 8
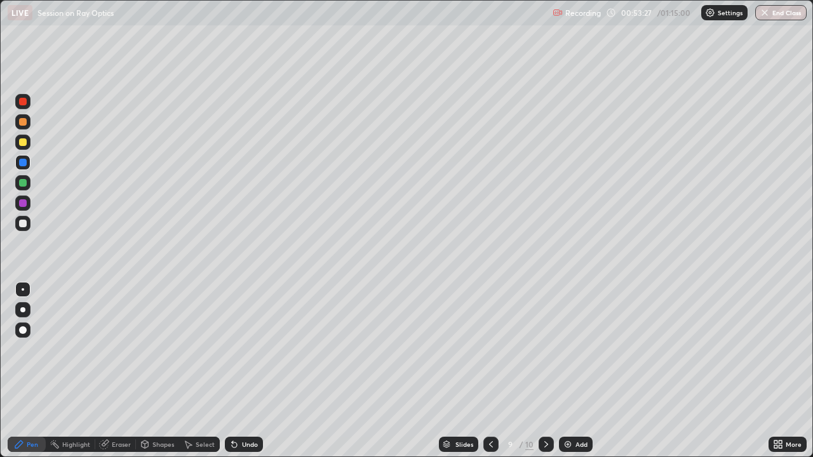
click at [23, 123] on div at bounding box center [23, 122] width 8 height 8
click at [24, 102] on div at bounding box center [23, 102] width 8 height 8
click at [581, 349] on div "Add" at bounding box center [581, 444] width 12 height 6
click at [23, 144] on div at bounding box center [23, 142] width 8 height 8
click at [24, 225] on div at bounding box center [23, 224] width 8 height 8
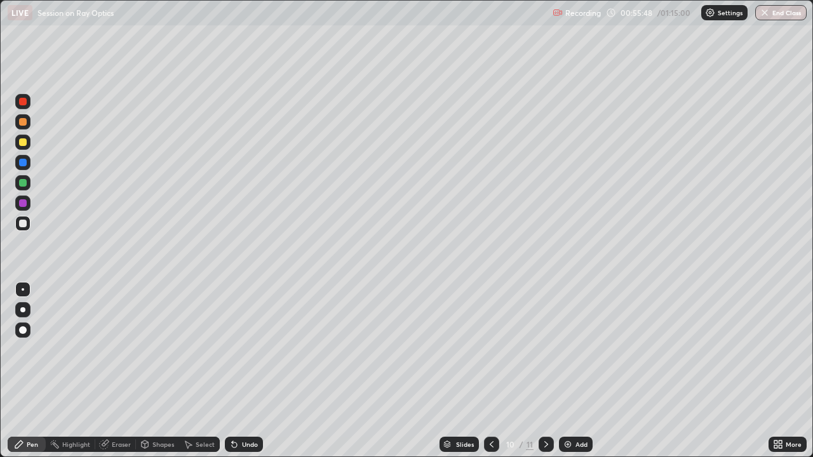
click at [25, 163] on div at bounding box center [23, 163] width 8 height 8
click at [25, 124] on div at bounding box center [23, 122] width 8 height 8
click at [25, 205] on div at bounding box center [23, 203] width 8 height 8
click at [24, 142] on div at bounding box center [23, 142] width 8 height 8
click at [29, 124] on div at bounding box center [22, 121] width 15 height 15
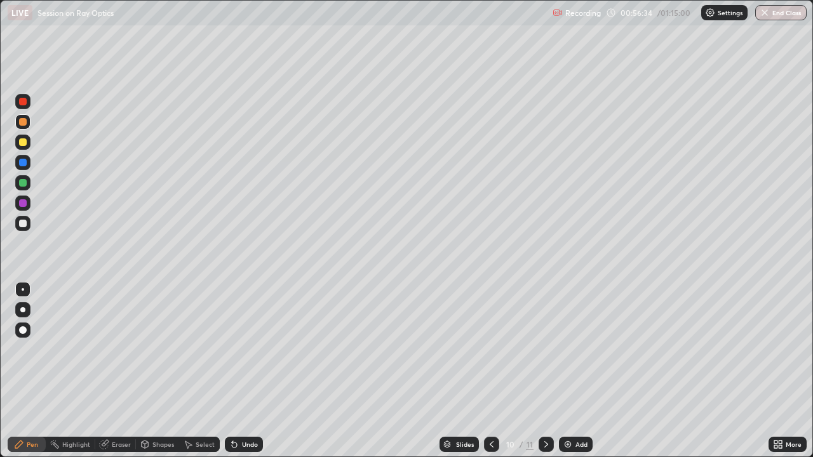
click at [25, 103] on div at bounding box center [23, 102] width 8 height 8
click at [24, 123] on div at bounding box center [23, 122] width 8 height 8
click at [26, 141] on div at bounding box center [23, 142] width 8 height 8
click at [25, 161] on div at bounding box center [23, 163] width 8 height 8
click at [24, 141] on div at bounding box center [23, 142] width 8 height 8
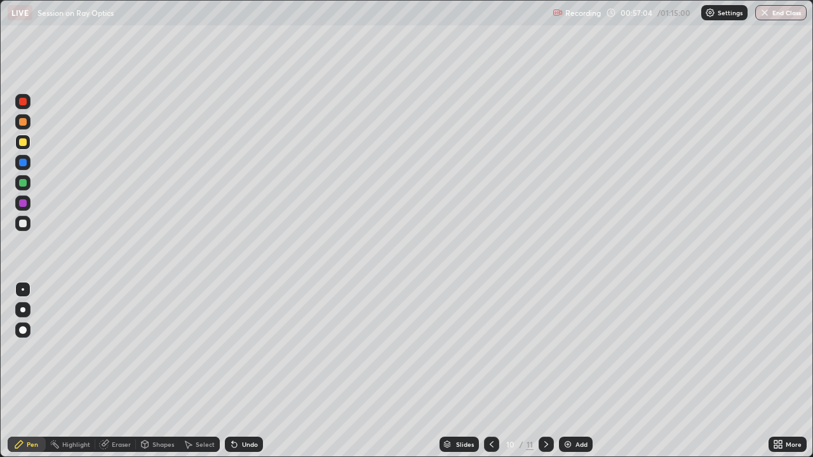
click at [121, 349] on div "Eraser" at bounding box center [121, 444] width 19 height 6
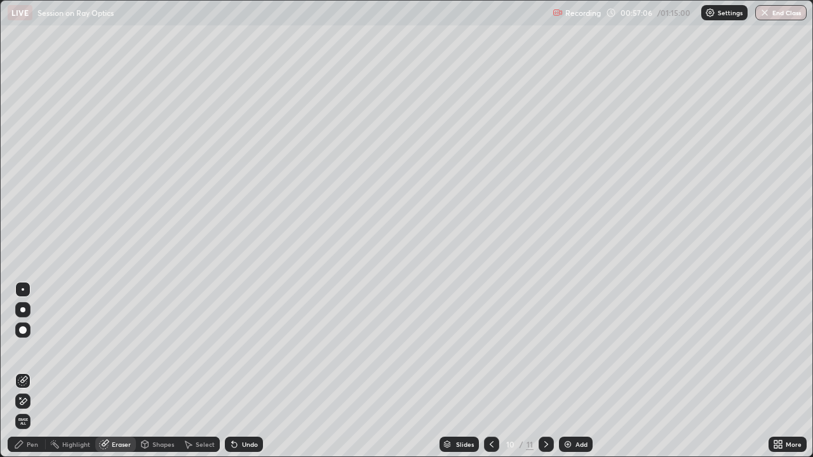
click at [31, 349] on div "Pen" at bounding box center [32, 444] width 11 height 6
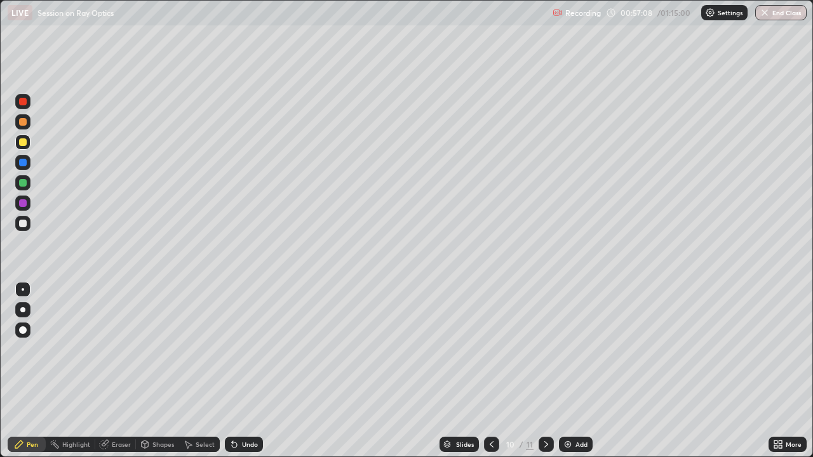
click at [25, 183] on div at bounding box center [23, 183] width 8 height 8
click at [242, 349] on div "Undo" at bounding box center [250, 444] width 16 height 6
click at [239, 349] on div "Undo" at bounding box center [244, 444] width 38 height 15
click at [24, 122] on div at bounding box center [23, 122] width 8 height 8
click at [243, 349] on div "Undo" at bounding box center [250, 444] width 16 height 6
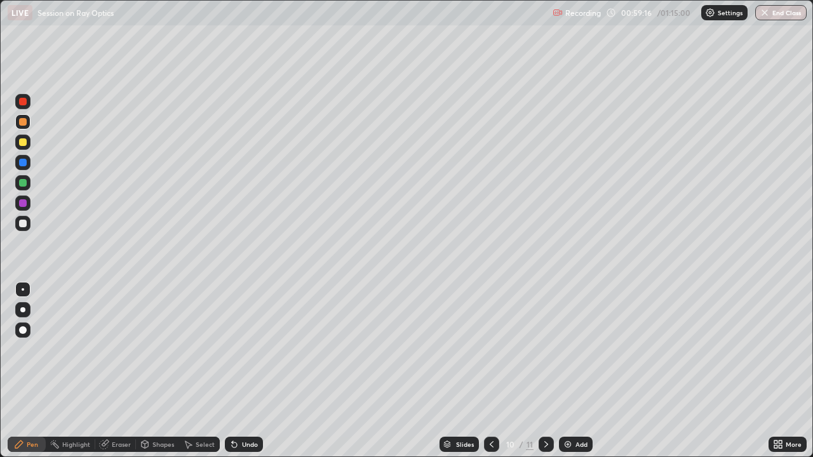
click at [23, 182] on div at bounding box center [23, 183] width 8 height 8
click at [242, 349] on div "Undo" at bounding box center [250, 444] width 16 height 6
click at [161, 349] on div "Shapes" at bounding box center [157, 444] width 43 height 15
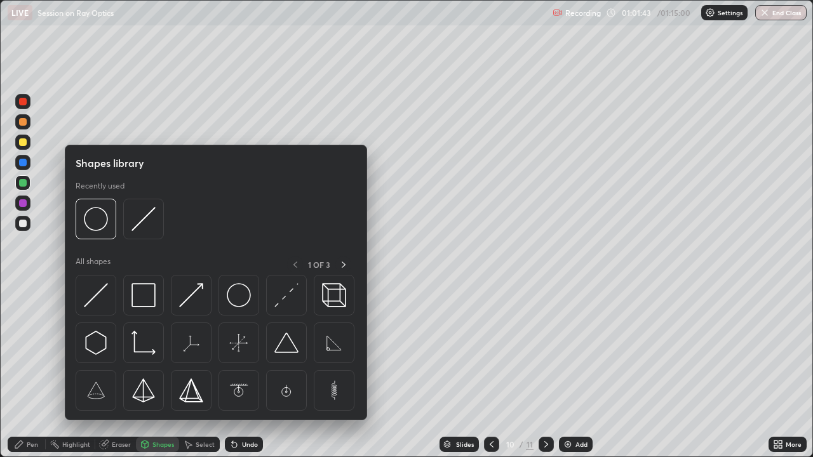
click at [79, 349] on div "Highlight" at bounding box center [71, 444] width 50 height 15
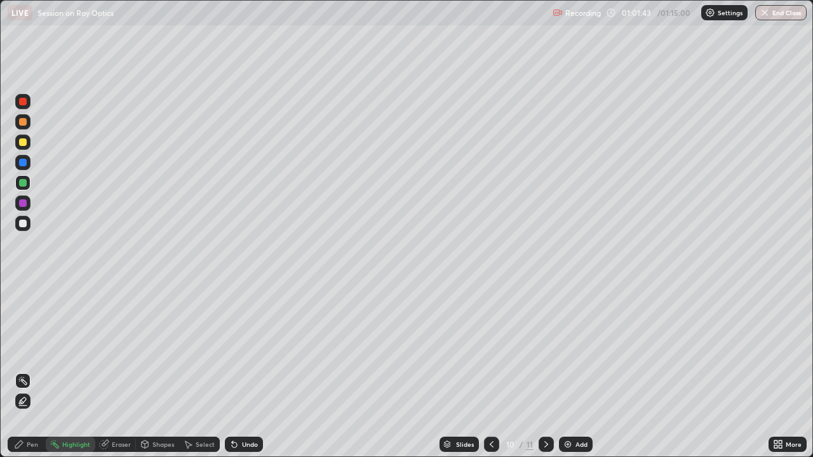
click at [118, 349] on div "Eraser" at bounding box center [115, 444] width 41 height 15
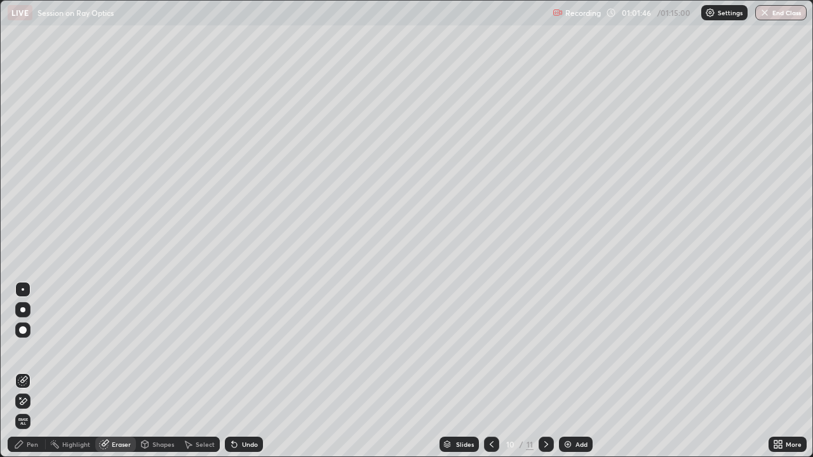
click at [32, 349] on div "Pen" at bounding box center [32, 444] width 11 height 6
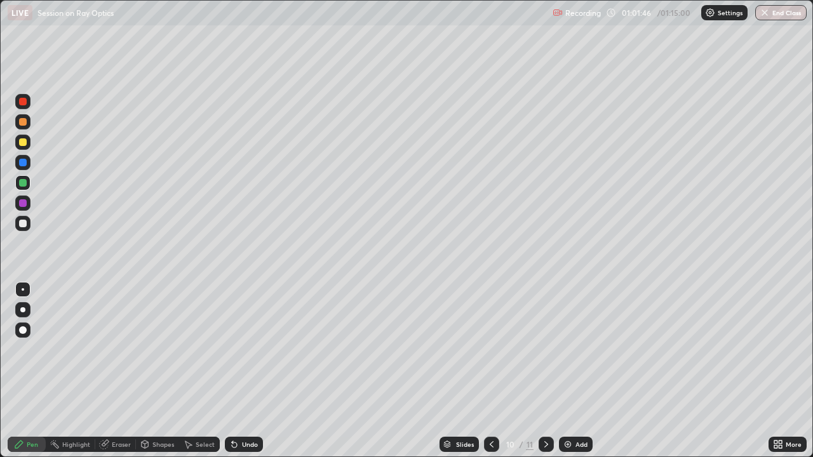
click at [29, 349] on div "Pen" at bounding box center [27, 444] width 38 height 15
click at [490, 349] on icon at bounding box center [492, 445] width 10 height 10
click at [545, 349] on icon at bounding box center [546, 445] width 10 height 10
click at [492, 349] on icon at bounding box center [492, 445] width 10 height 10
click at [491, 349] on icon at bounding box center [492, 445] width 10 height 10
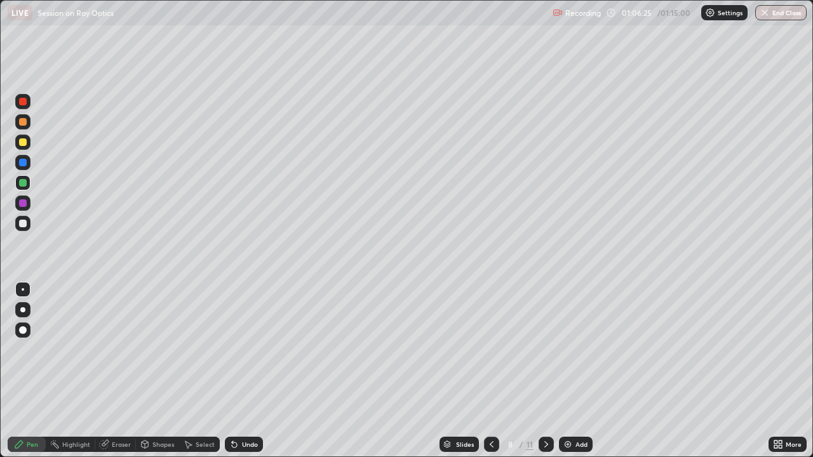
click at [492, 349] on icon at bounding box center [492, 445] width 10 height 10
click at [546, 349] on icon at bounding box center [546, 445] width 10 height 10
click at [546, 349] on icon at bounding box center [546, 444] width 4 height 6
click at [547, 349] on icon at bounding box center [546, 445] width 10 height 10
click at [784, 19] on button "End Class" at bounding box center [780, 12] width 51 height 15
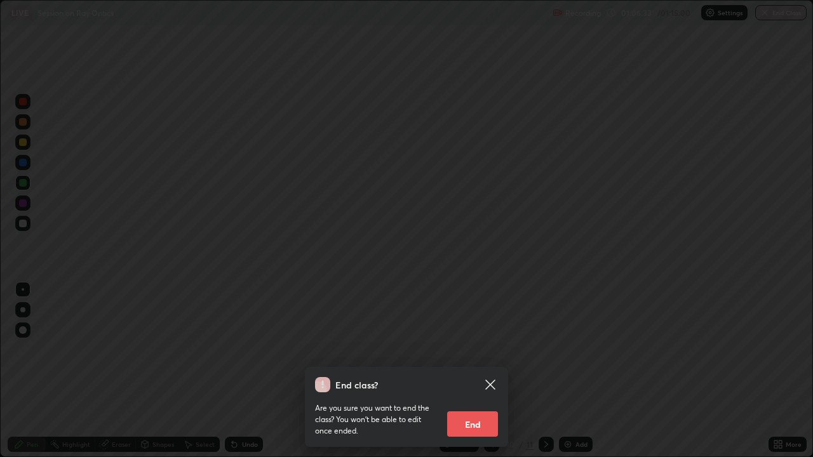
click at [471, 349] on button "End" at bounding box center [472, 424] width 51 height 25
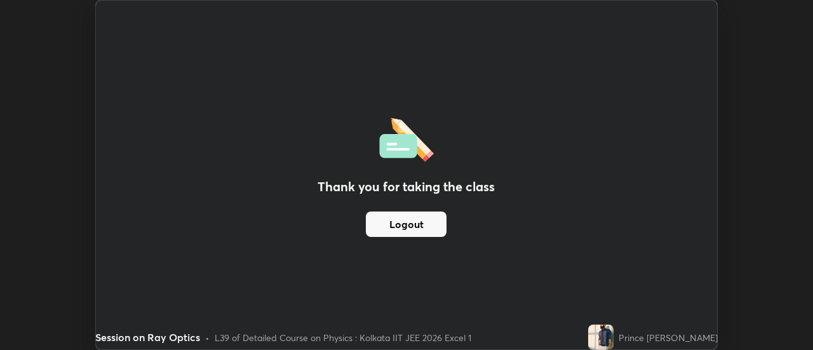
scroll to position [63168, 62705]
